Goal: Task Accomplishment & Management: Use online tool/utility

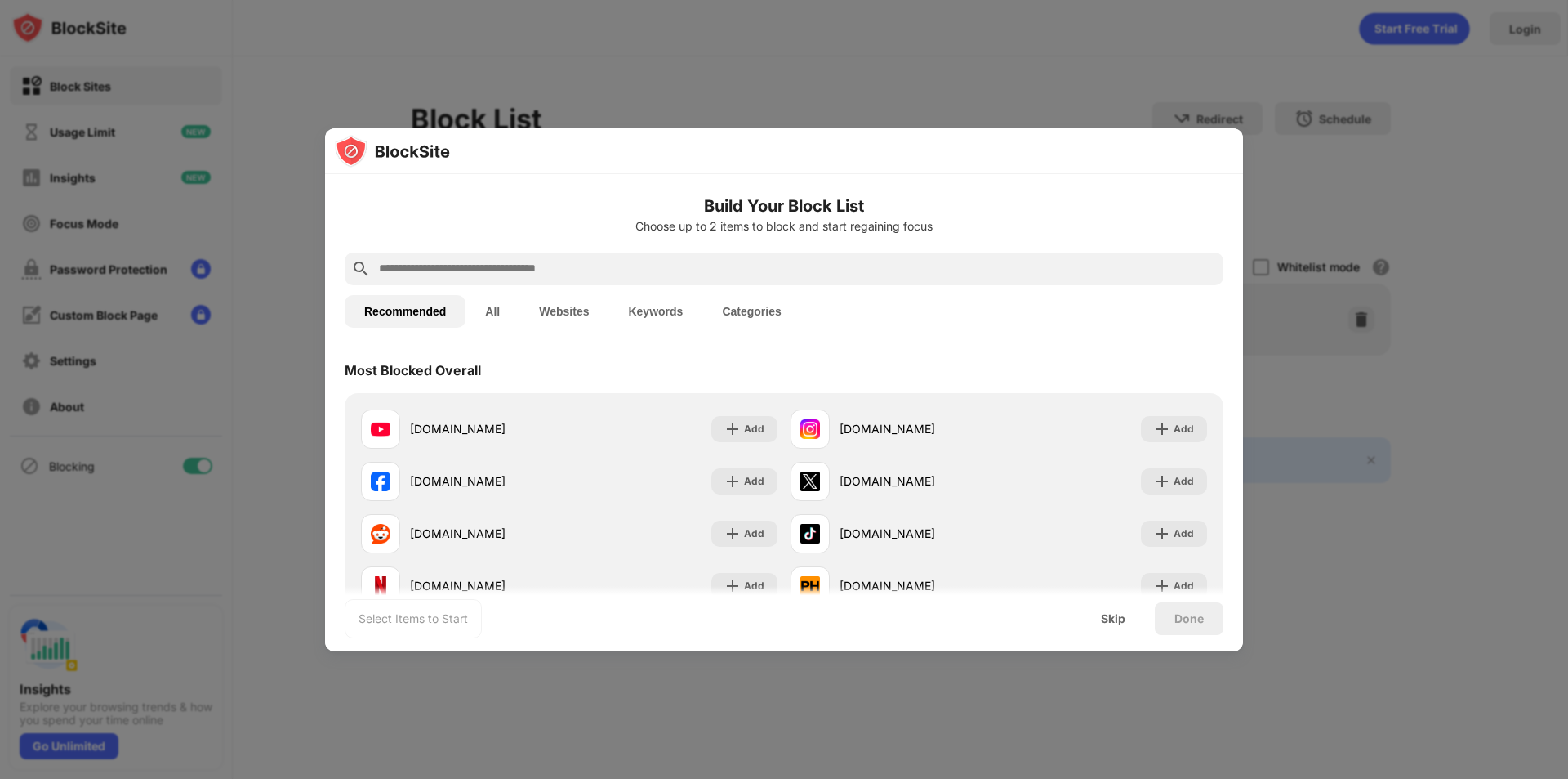
click at [531, 264] on input "text" at bounding box center [796, 269] width 839 height 19
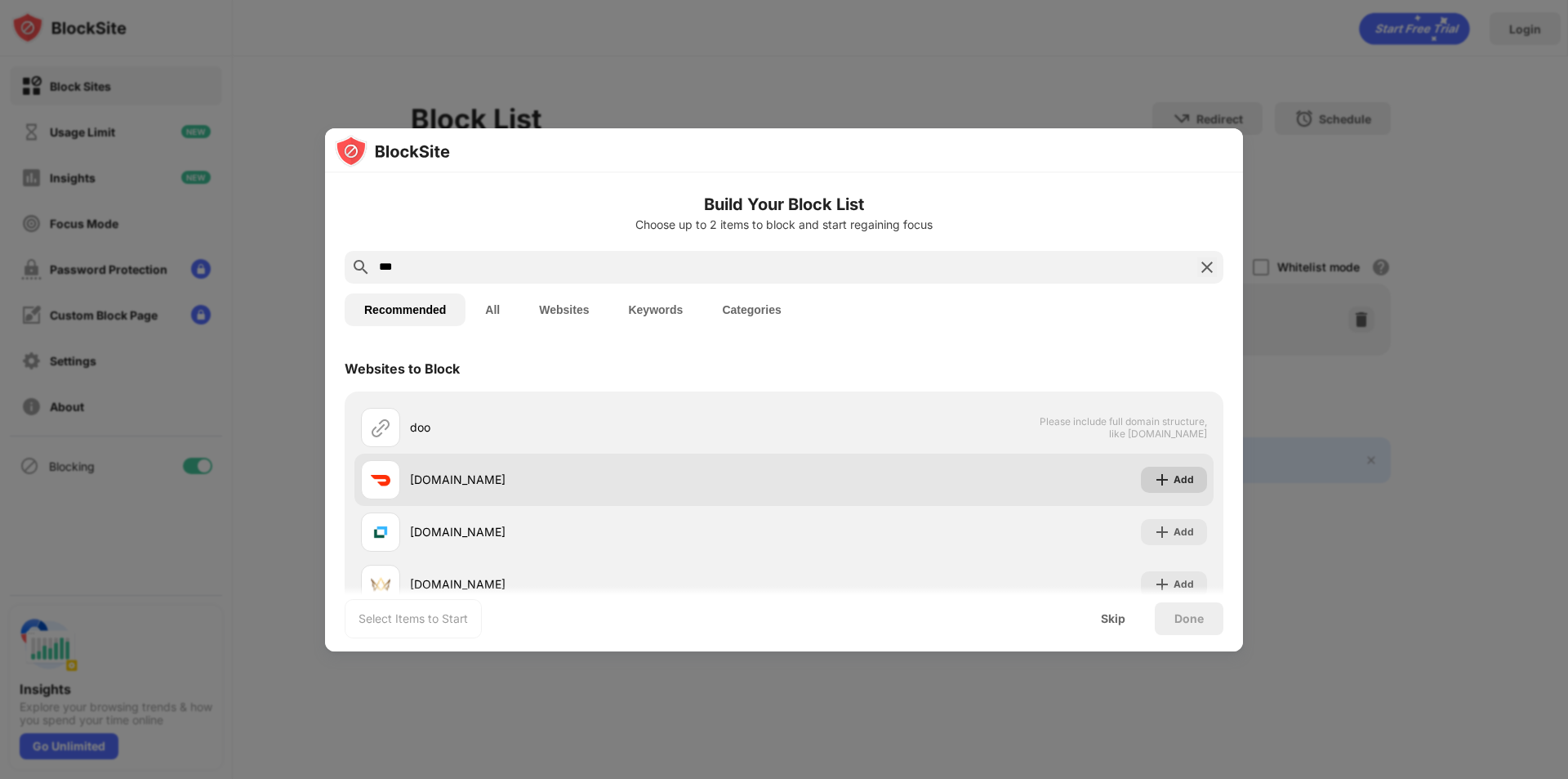
click at [1173, 476] on div "Add" at bounding box center [1183, 479] width 20 height 17
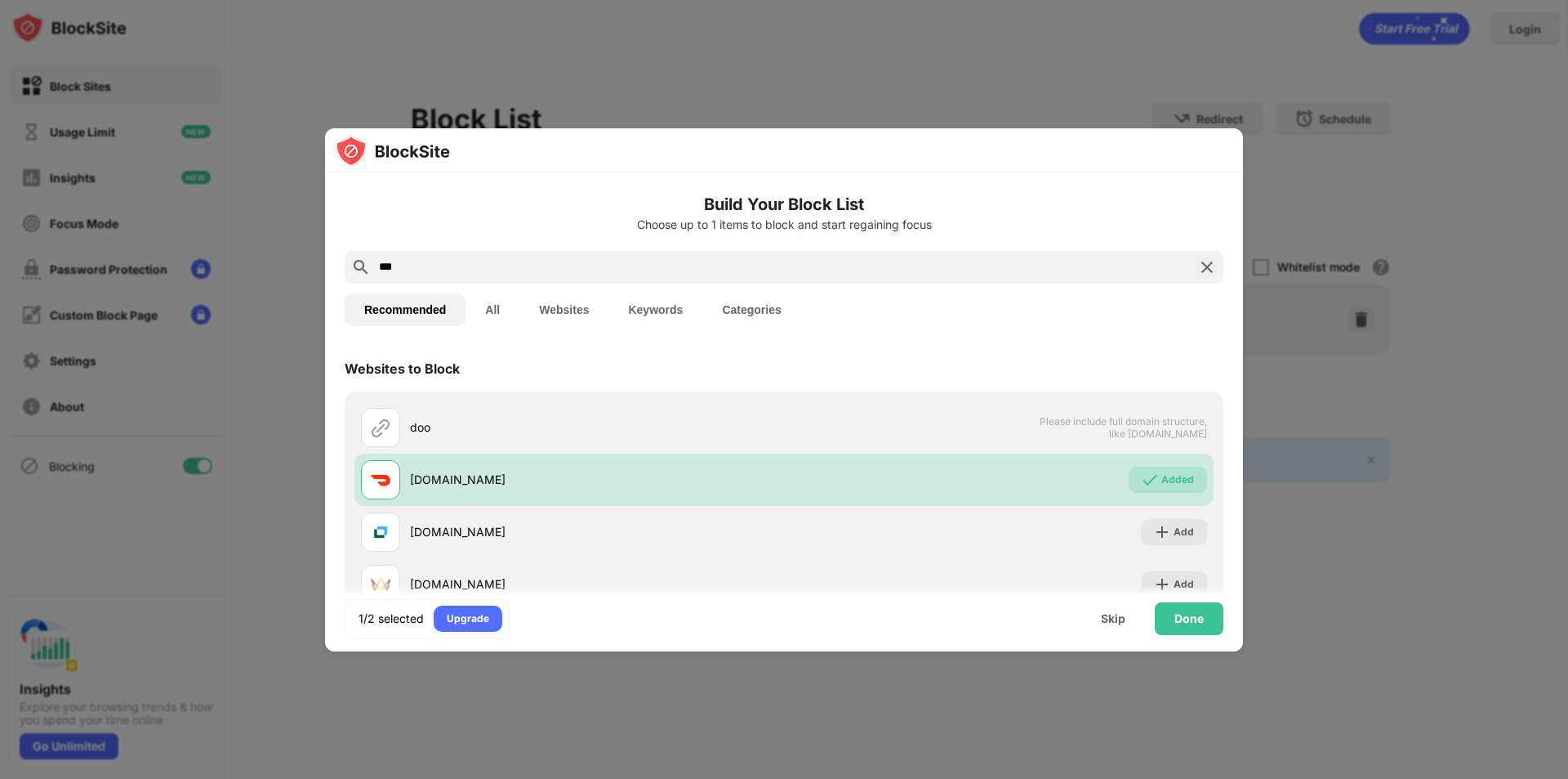
click at [436, 271] on input "***" at bounding box center [784, 267] width 814 height 19
type input "*"
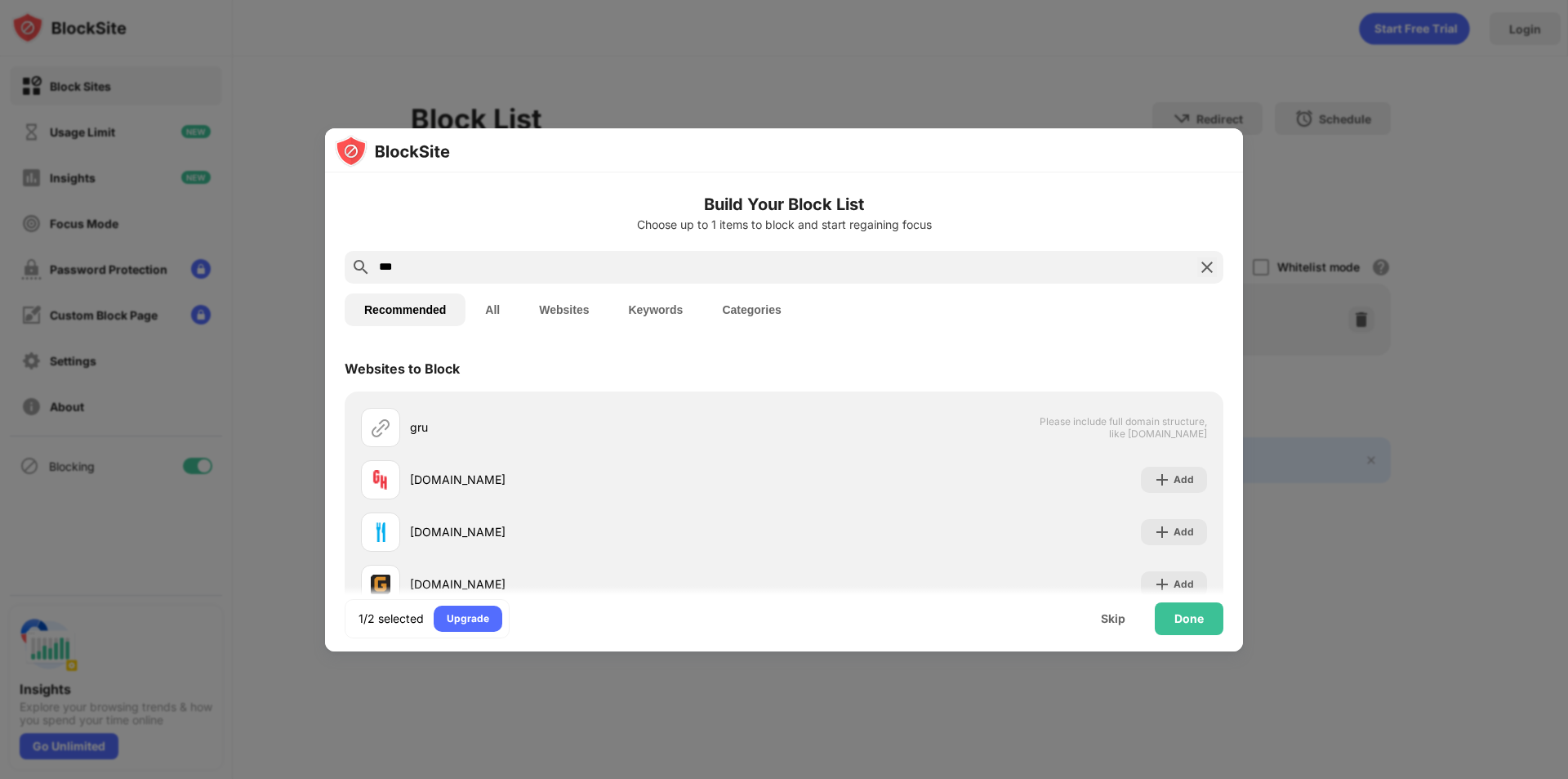
type input "***"
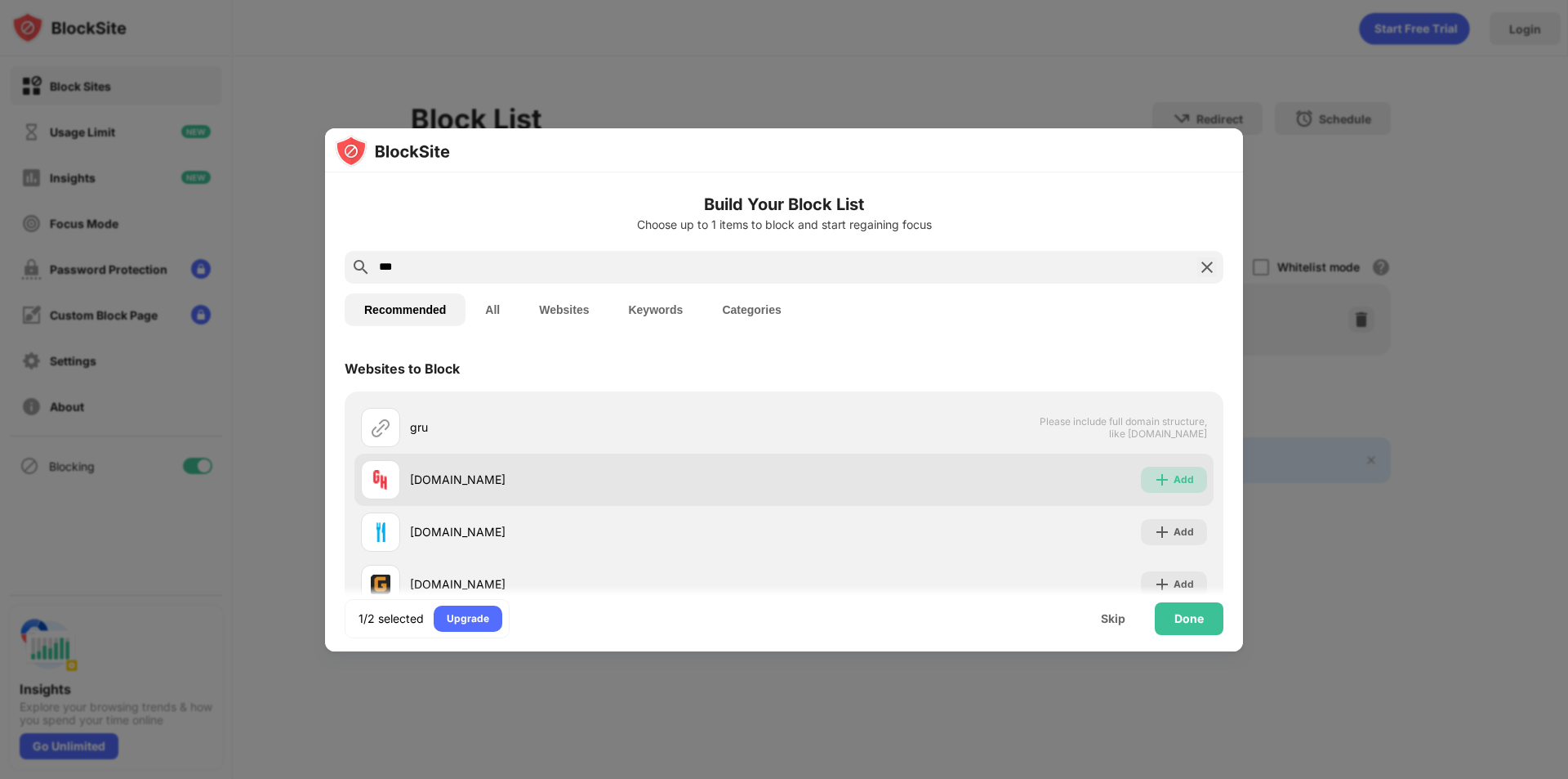
click at [1173, 484] on div "Add" at bounding box center [1183, 479] width 20 height 17
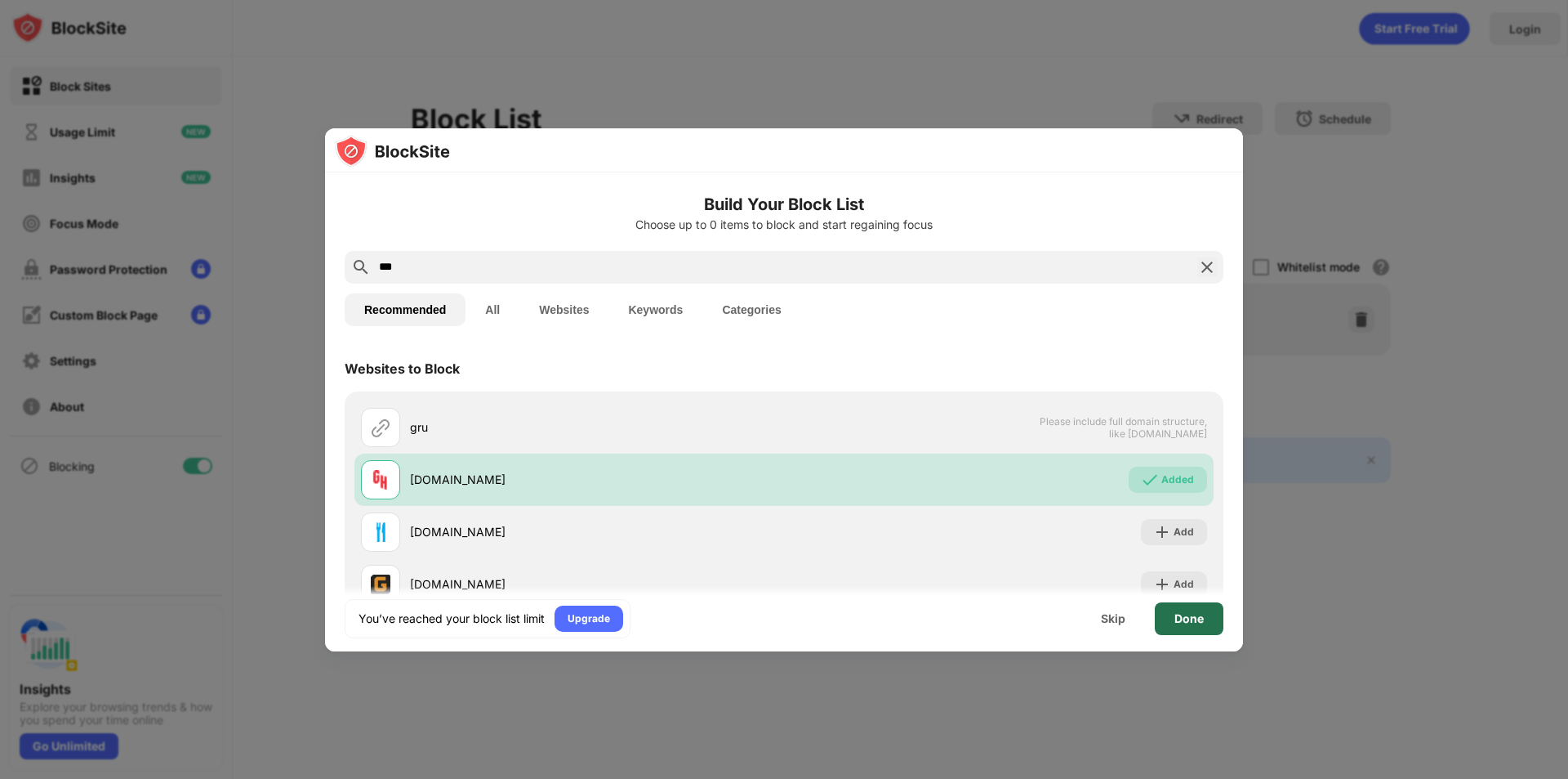
click at [1210, 629] on div "Done" at bounding box center [1189, 618] width 69 height 33
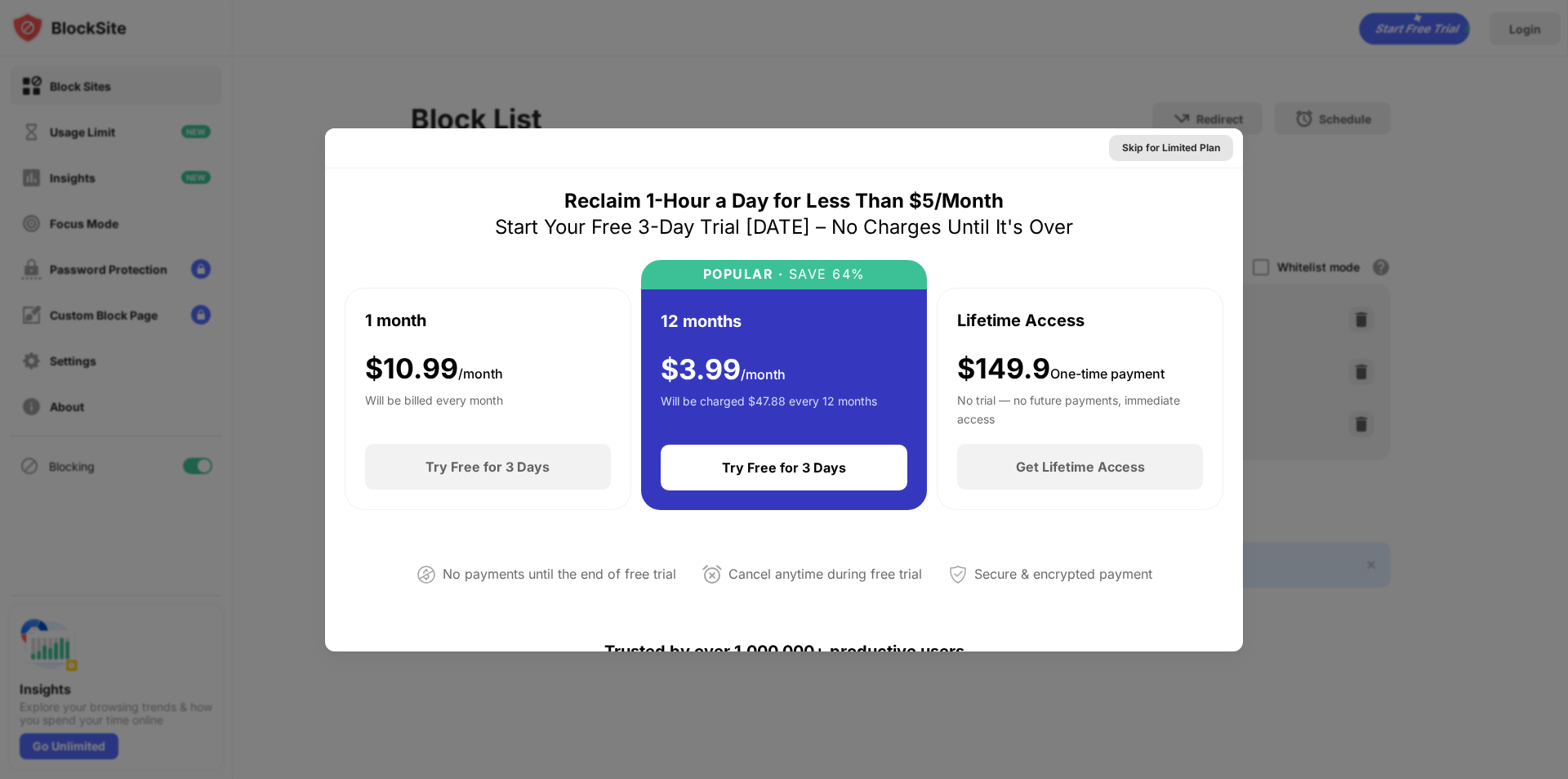
click at [1168, 147] on div "Skip for Limited Plan" at bounding box center [1172, 148] width 98 height 17
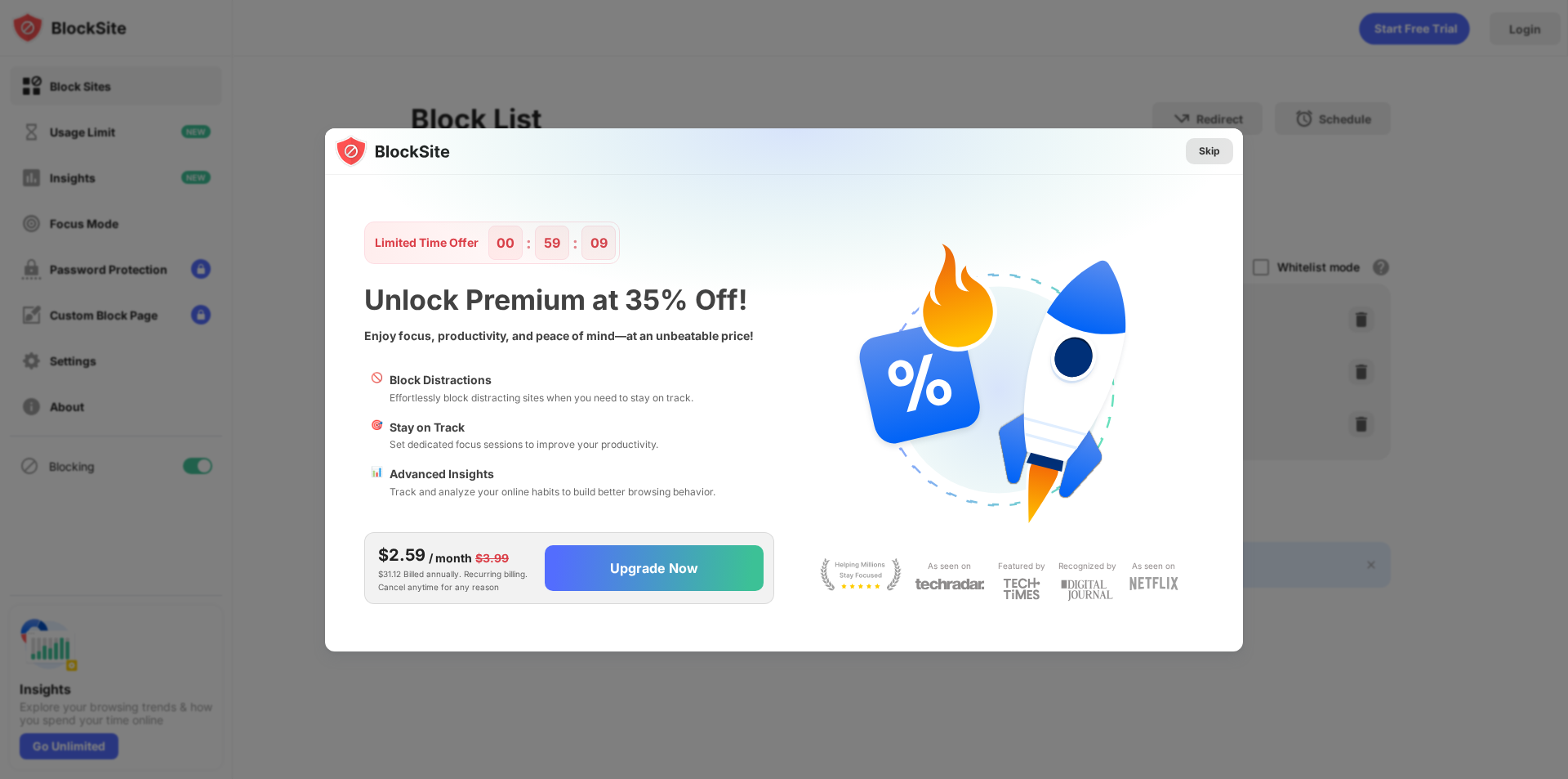
click at [1206, 156] on div "Skip" at bounding box center [1209, 151] width 21 height 17
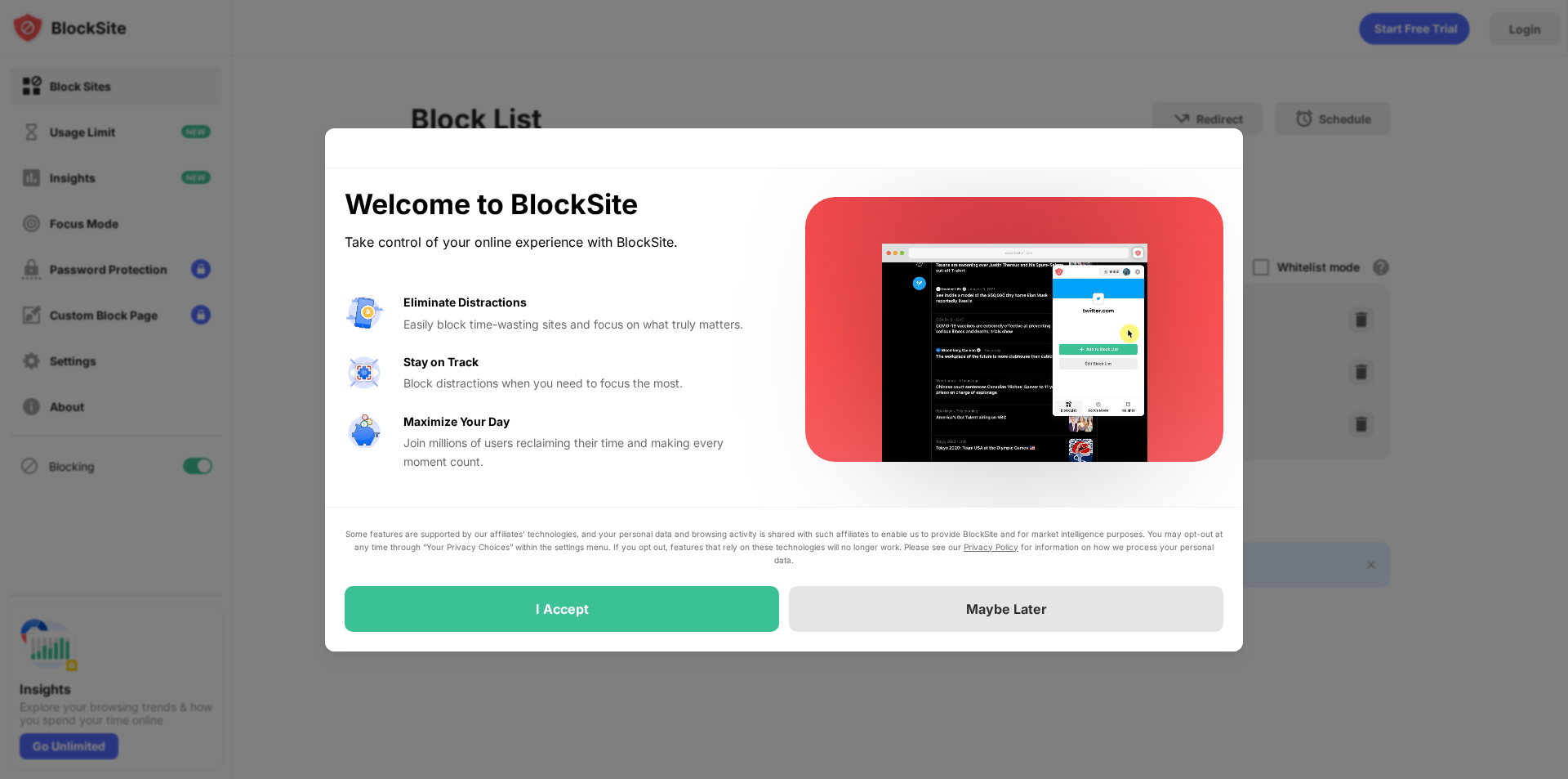
click at [952, 608] on div "Maybe Later" at bounding box center [1006, 608] width 434 height 46
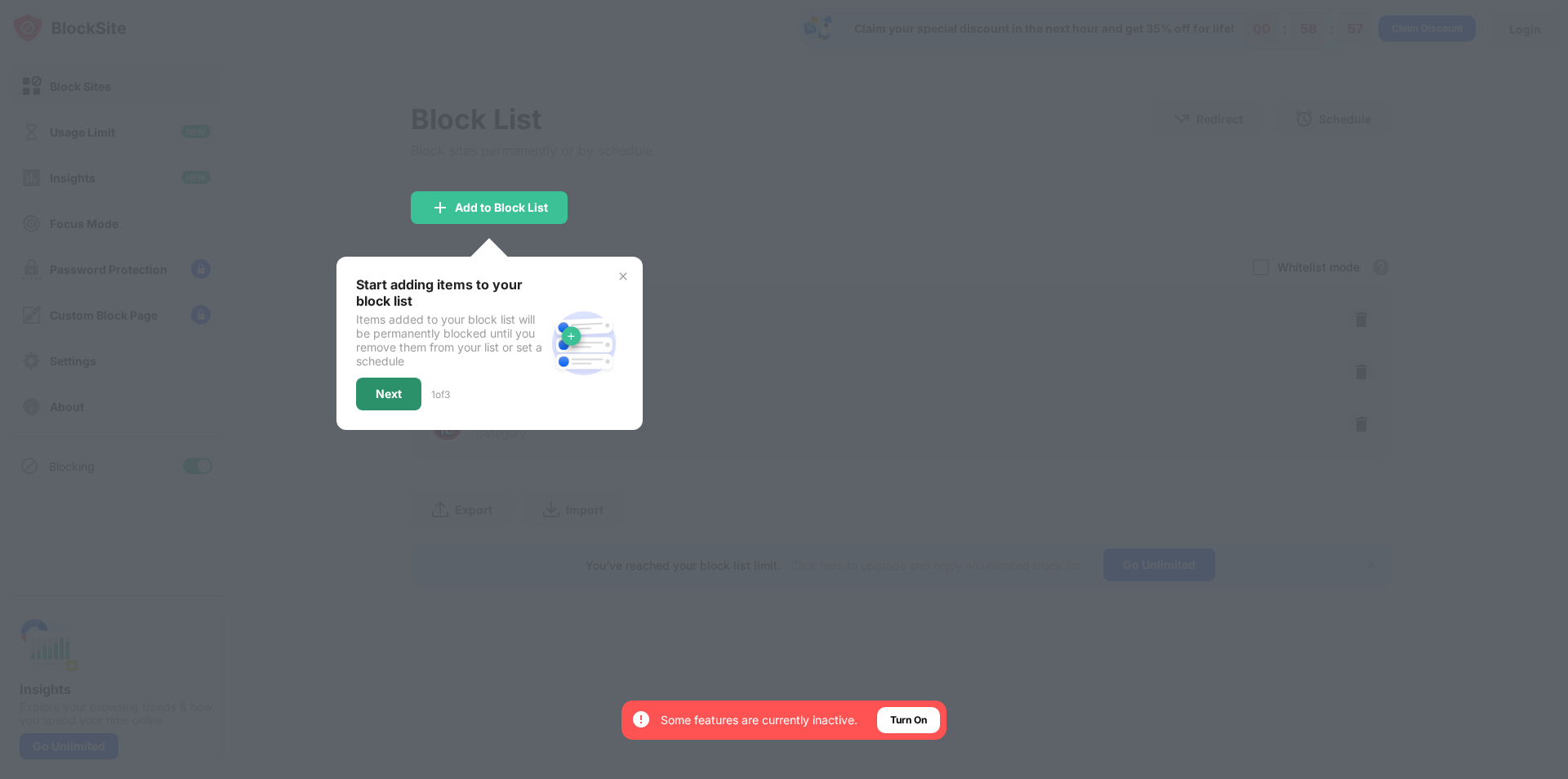
click at [396, 397] on div "Next" at bounding box center [388, 393] width 26 height 13
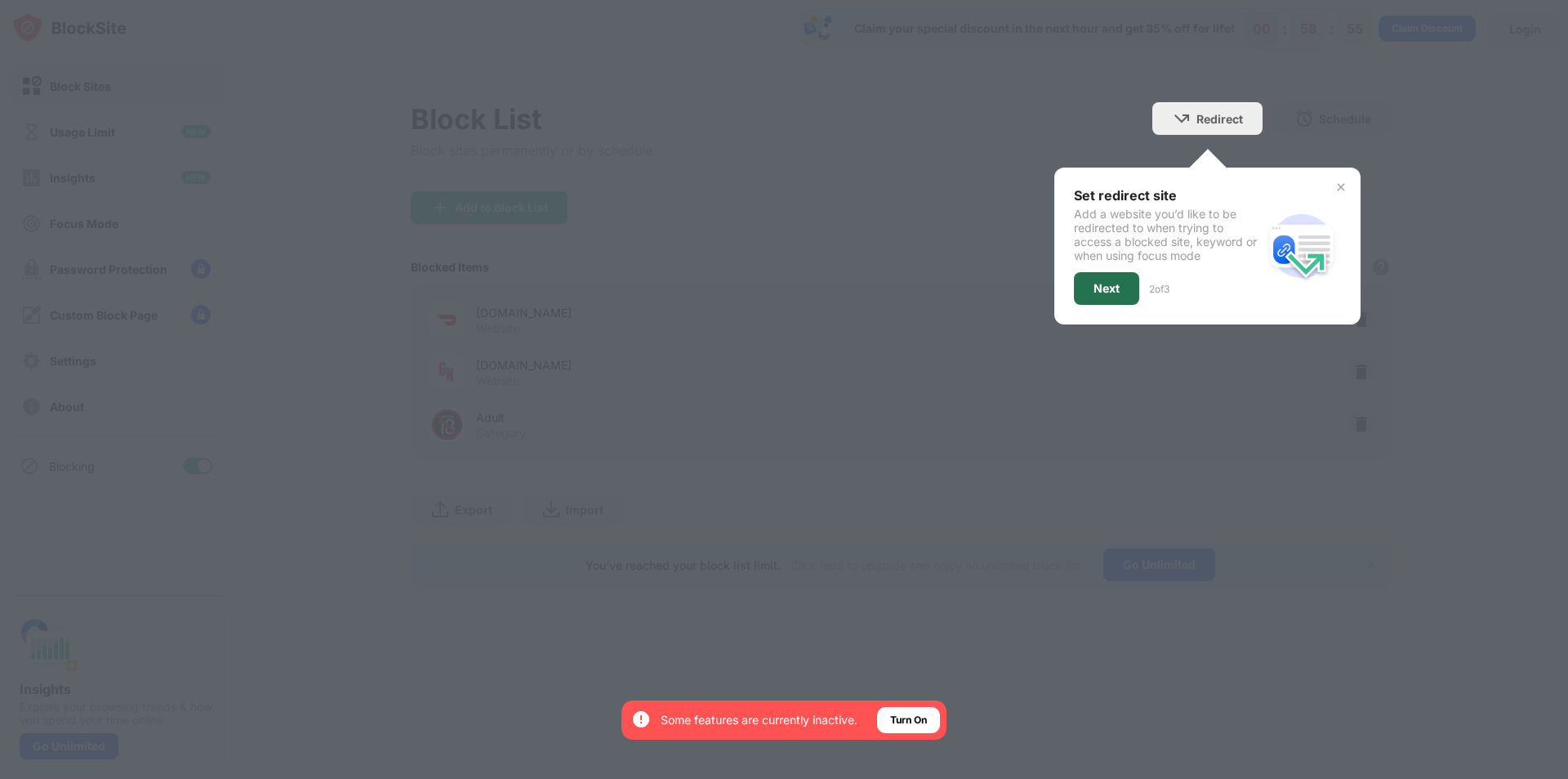
click at [1121, 287] on div "Next" at bounding box center [1107, 288] width 65 height 33
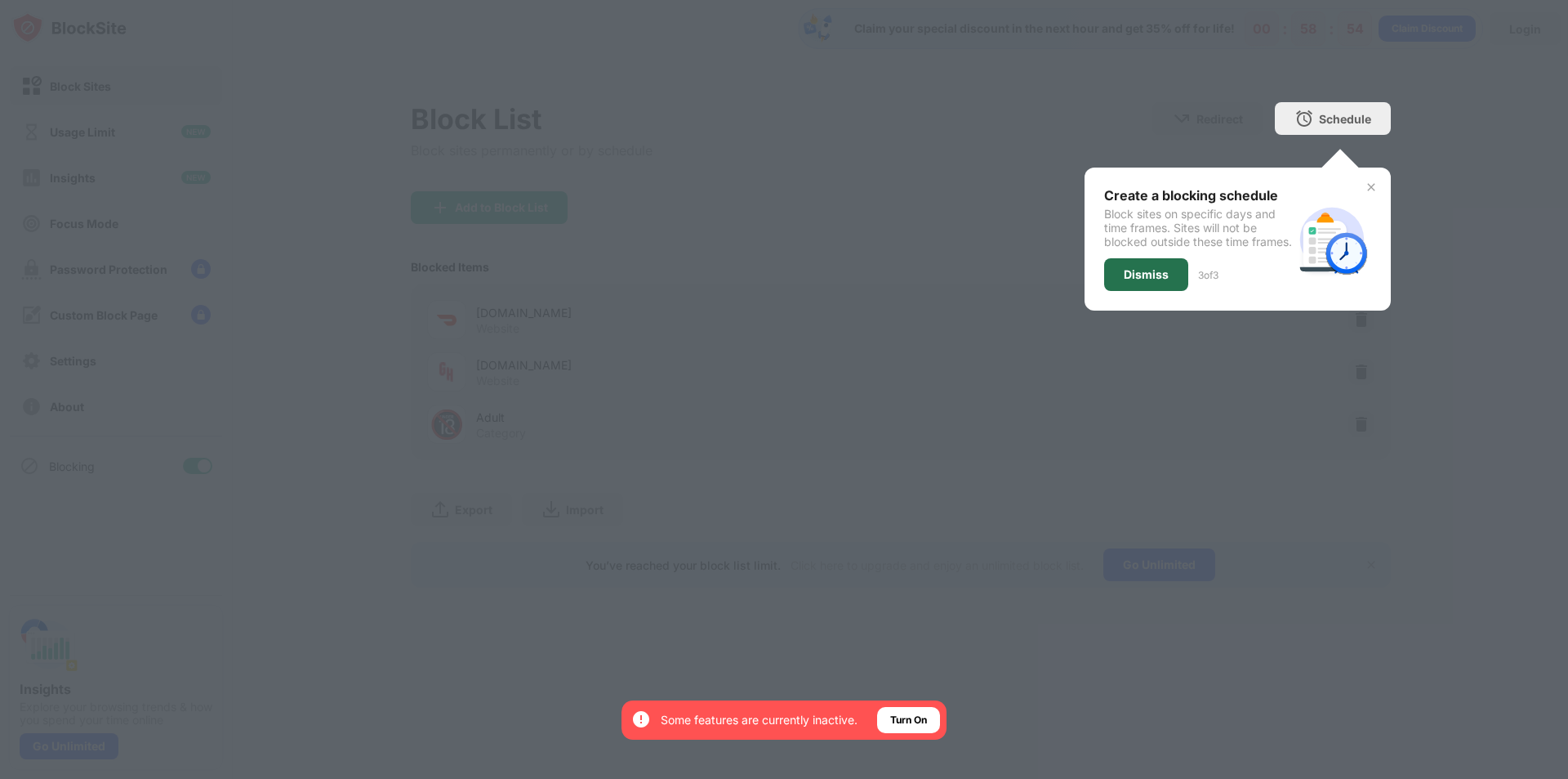
click at [1142, 291] on div "Dismiss" at bounding box center [1146, 274] width 84 height 33
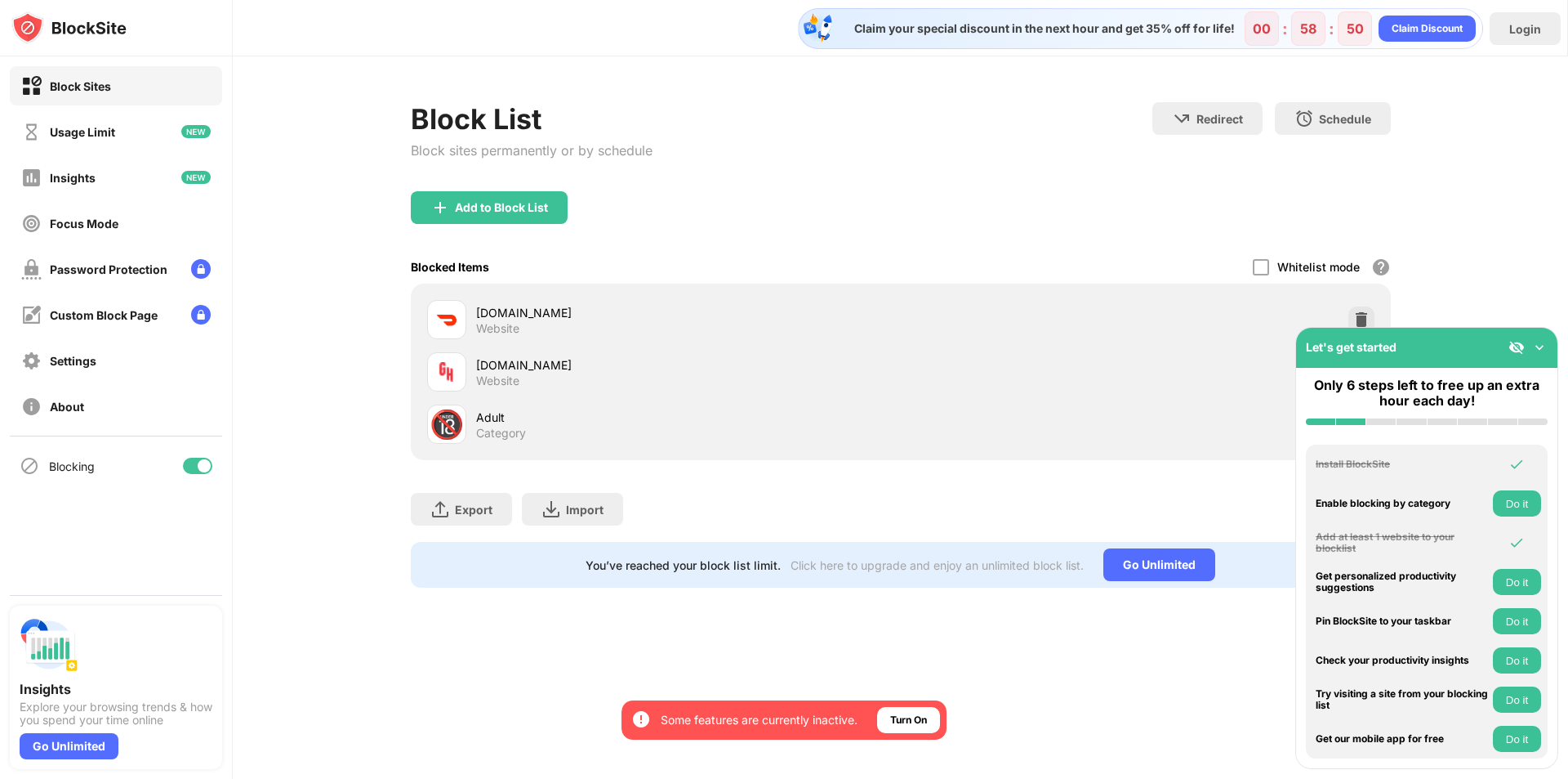
click at [1541, 350] on img at bounding box center [1539, 347] width 17 height 17
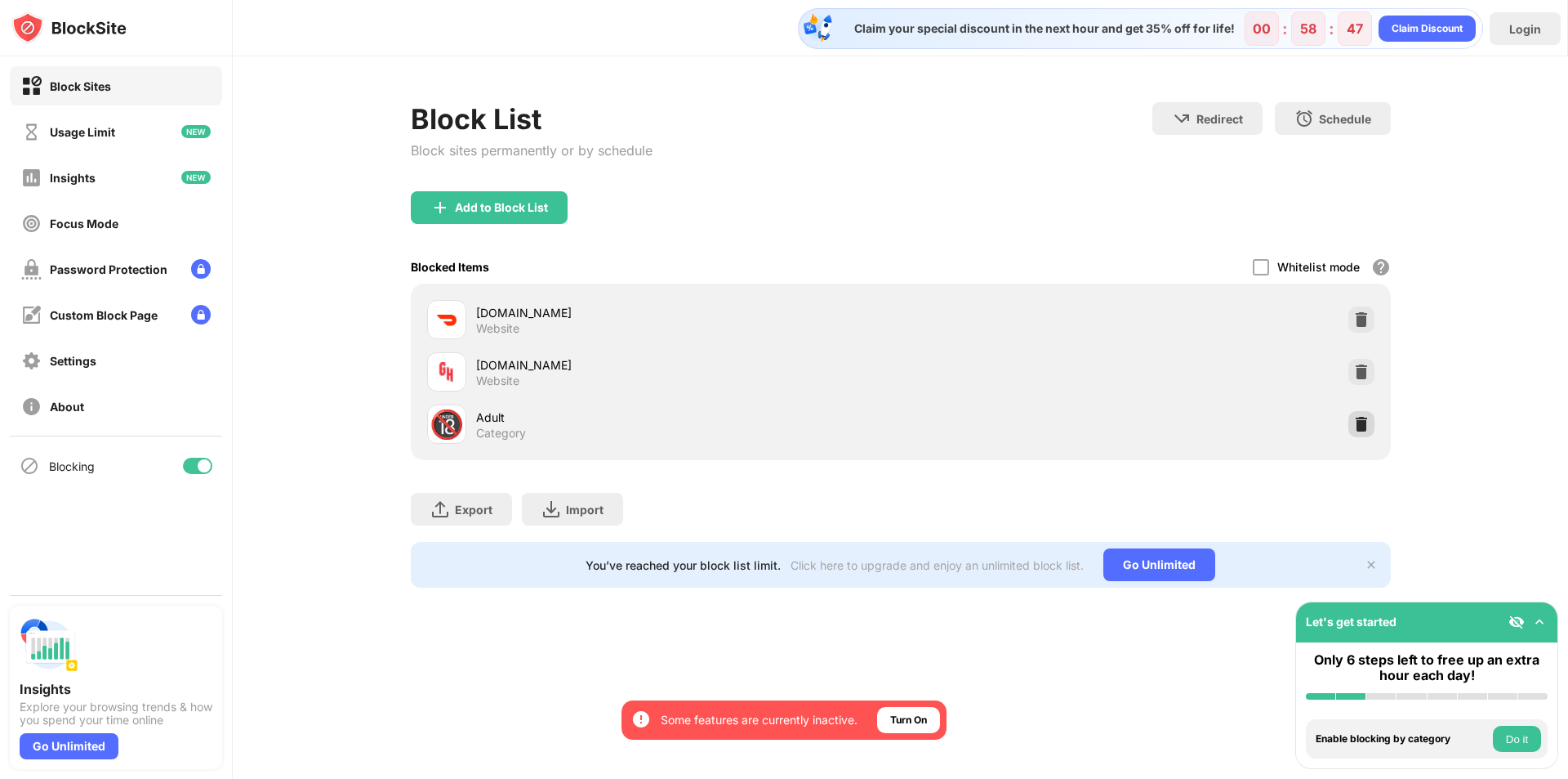
click at [1364, 421] on img at bounding box center [1361, 424] width 17 height 17
